Goal: Transaction & Acquisition: Book appointment/travel/reservation

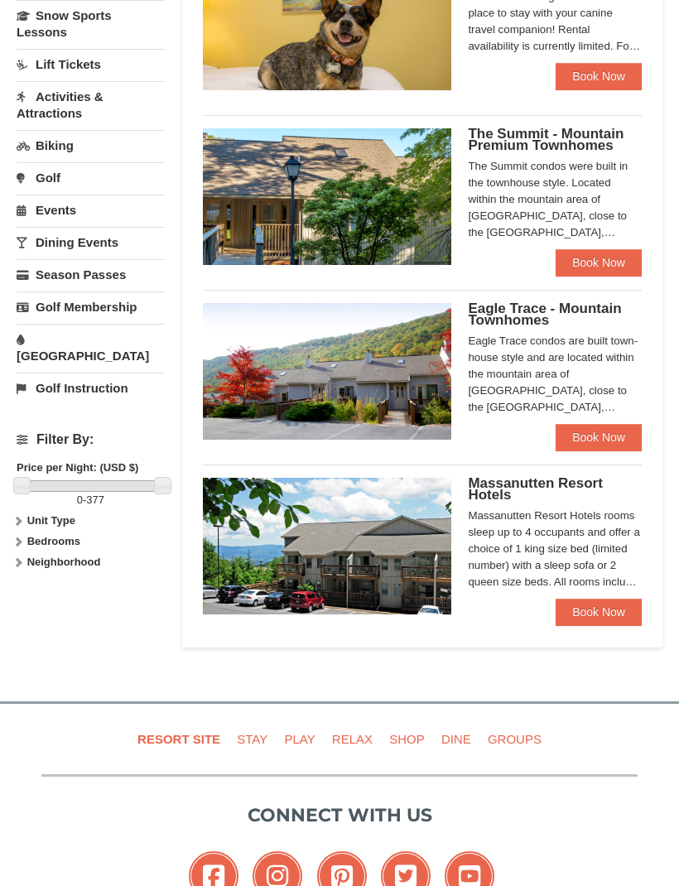
scroll to position [419, 0]
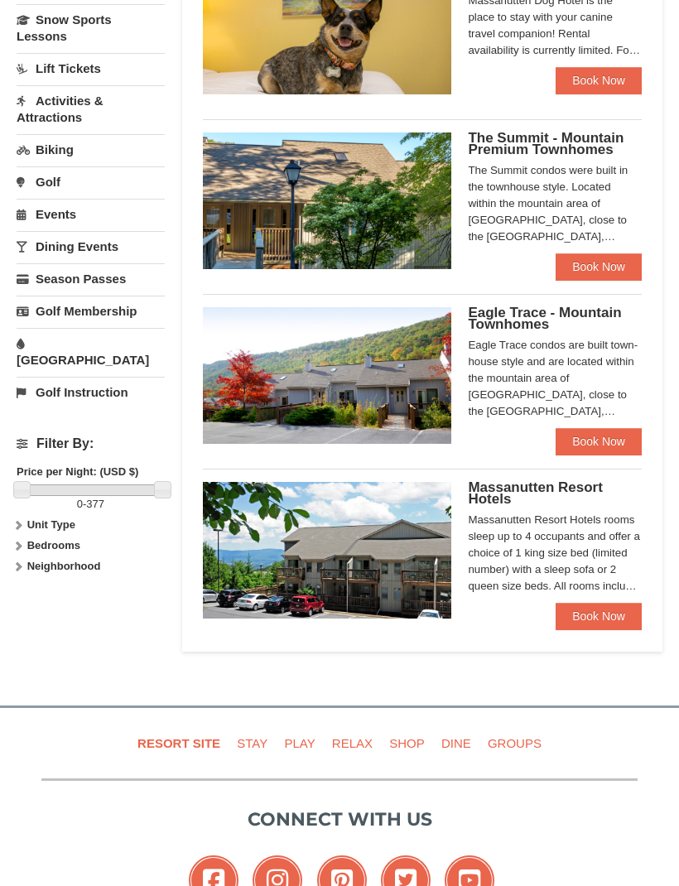
click at [600, 611] on link "Book Now" at bounding box center [599, 616] width 86 height 26
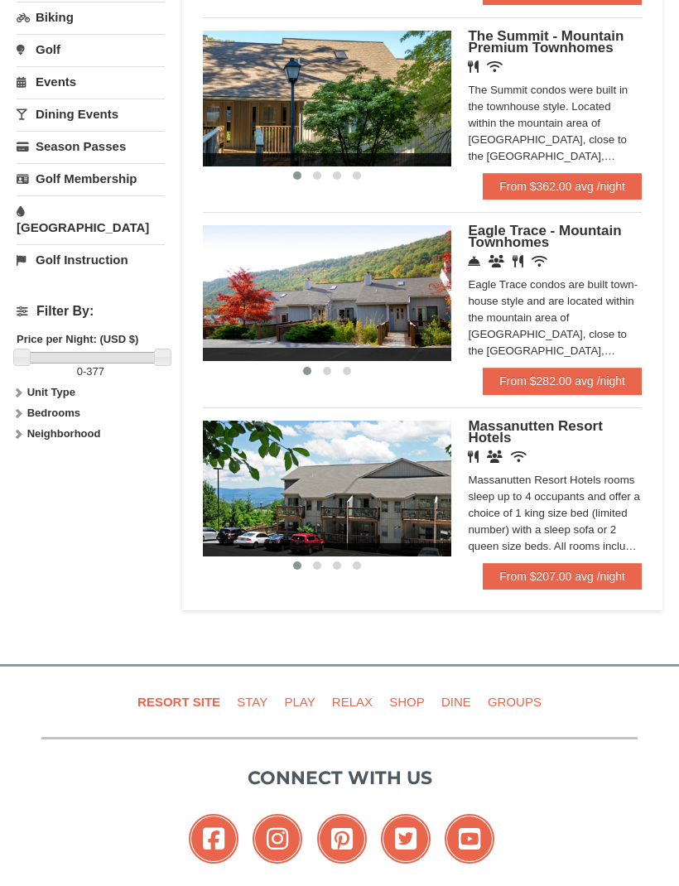
scroll to position [542, 0]
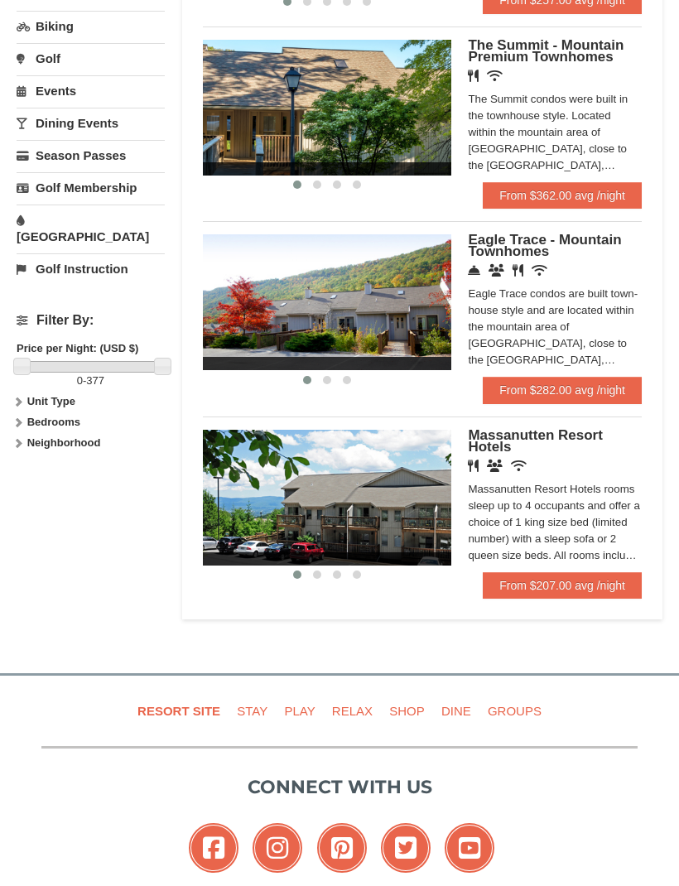
click at [633, 534] on div "Massanutten Resort Hotels rooms sleep up to 4 occupants and offer a choice of 1…" at bounding box center [555, 522] width 174 height 83
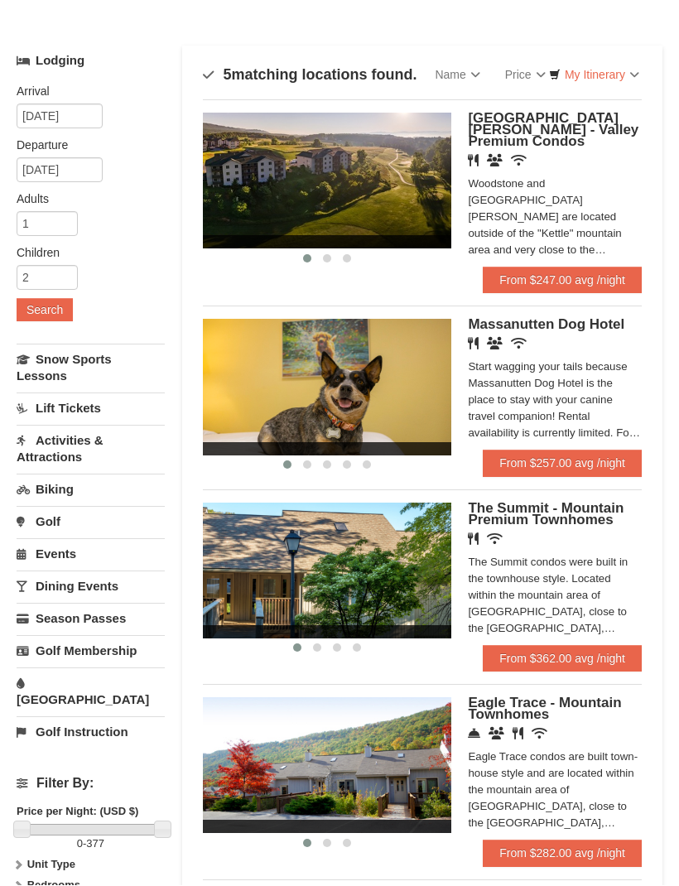
scroll to position [79, 0]
click at [598, 277] on link "From $247.00 avg /night" at bounding box center [562, 280] width 159 height 26
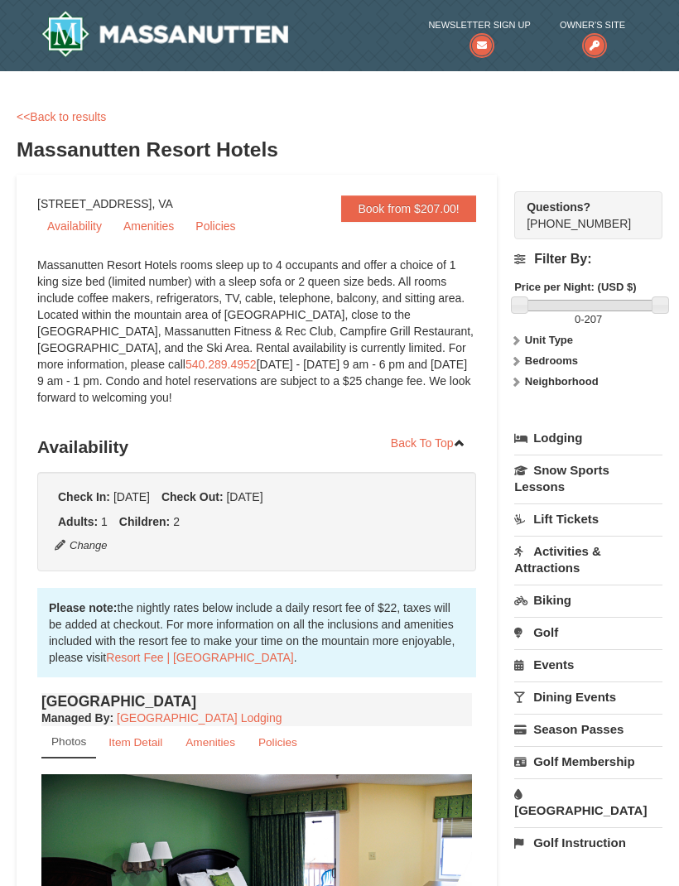
click at [41, 123] on link "<<Back to results" at bounding box center [61, 116] width 89 height 13
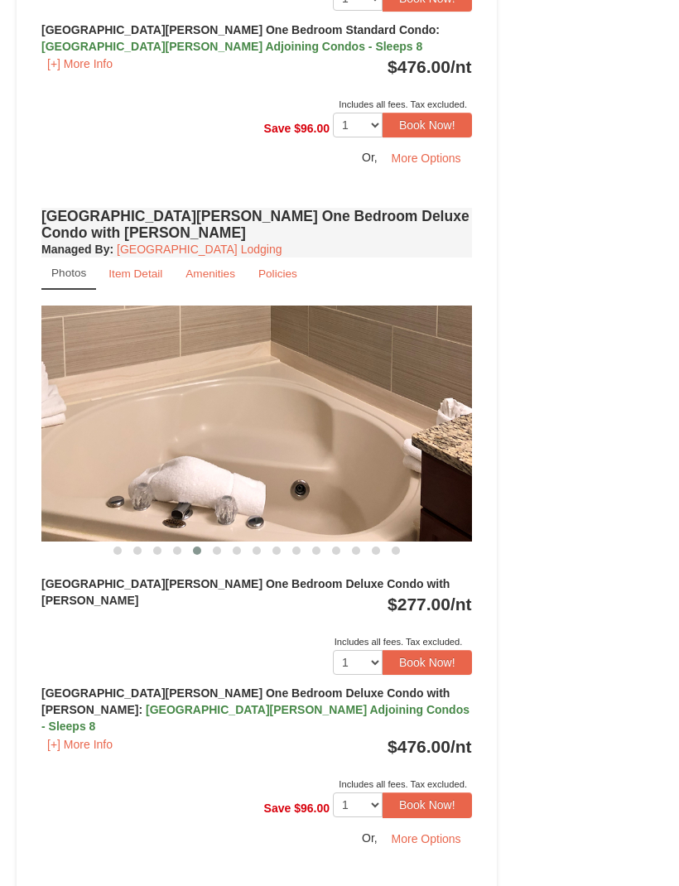
scroll to position [1116, 0]
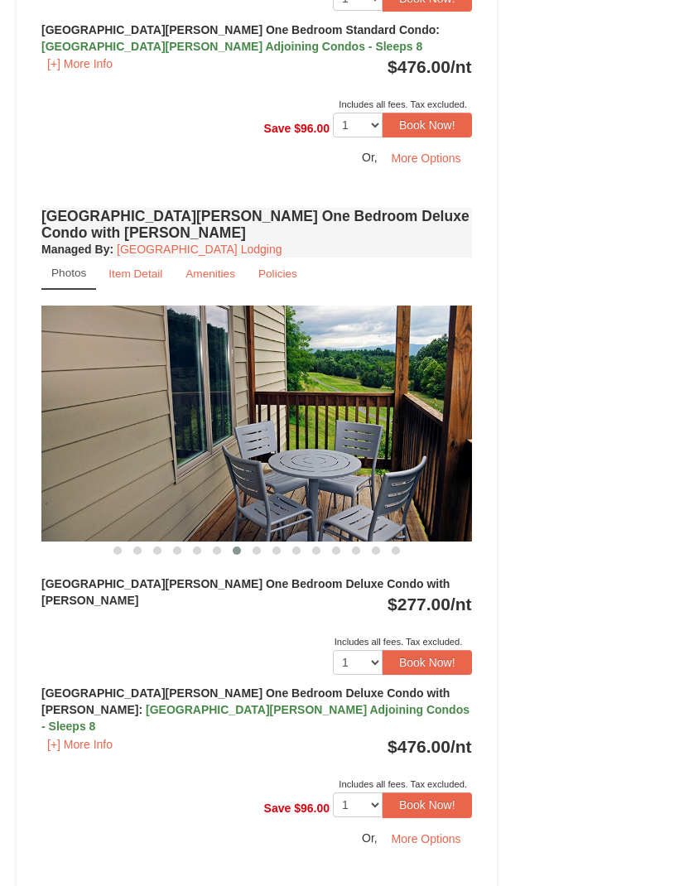
click at [383, 650] on button "Book Now!" at bounding box center [427, 662] width 89 height 25
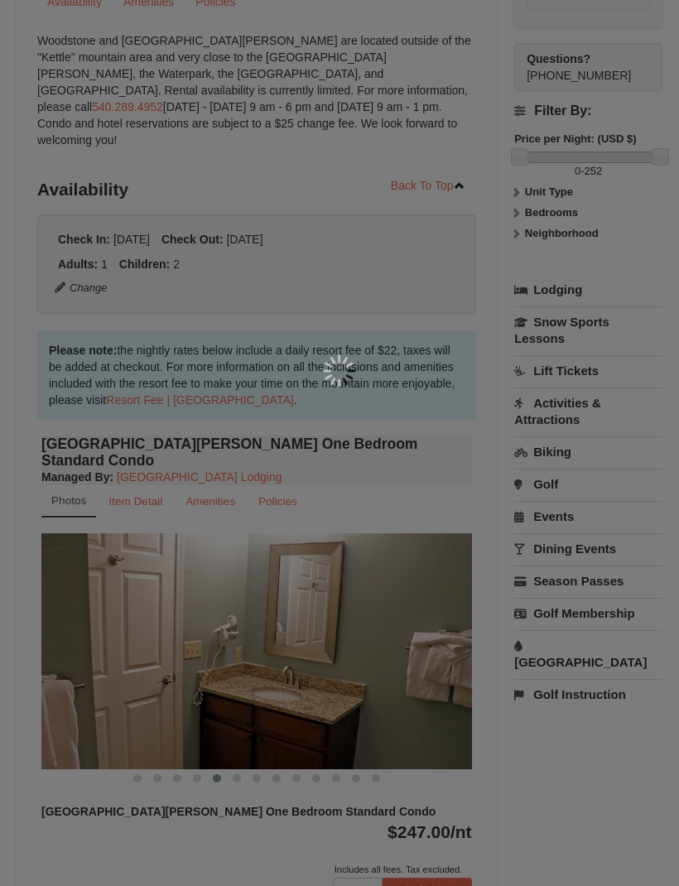
scroll to position [175, 0]
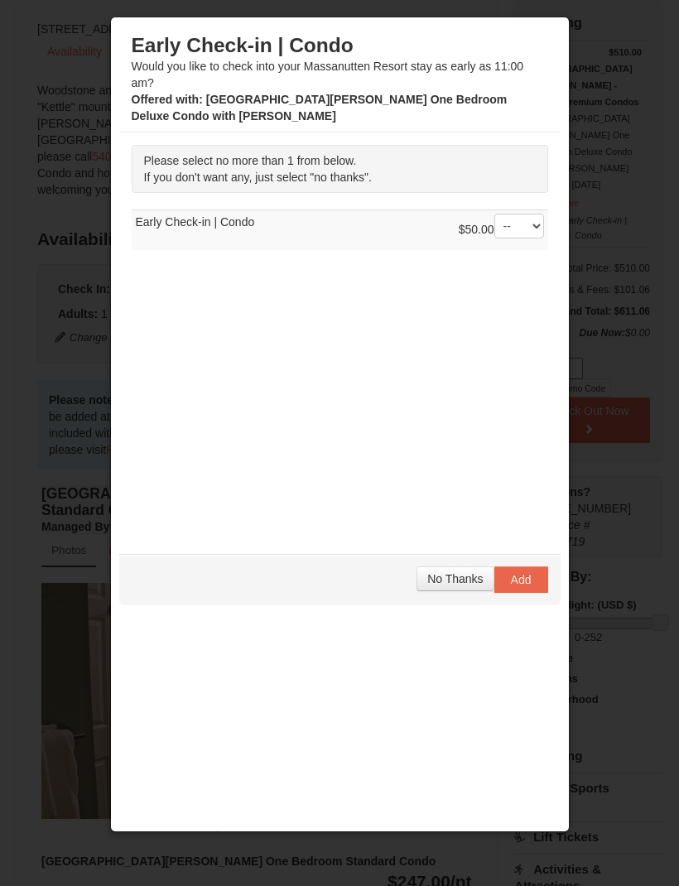
click at [467, 572] on span "No Thanks" at bounding box center [454, 578] width 55 height 13
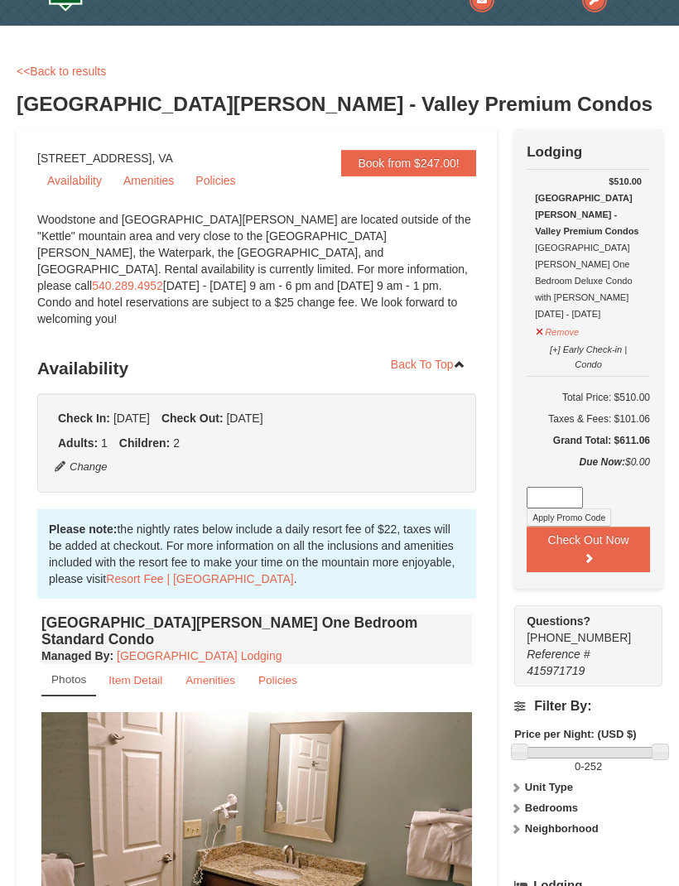
scroll to position [0, 0]
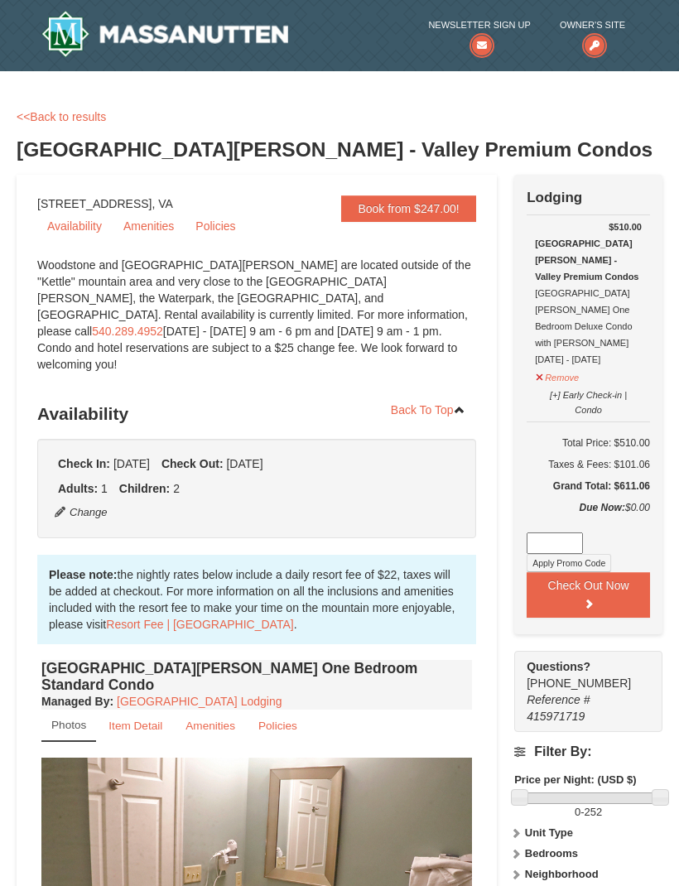
click at [632, 657] on div "Questions? 1-540-289-9441 Reference # 415971719" at bounding box center [588, 691] width 148 height 81
click at [145, 225] on link "Amenities" at bounding box center [148, 226] width 70 height 25
click at [221, 47] on img at bounding box center [164, 34] width 247 height 46
